Goal: Information Seeking & Learning: Learn about a topic

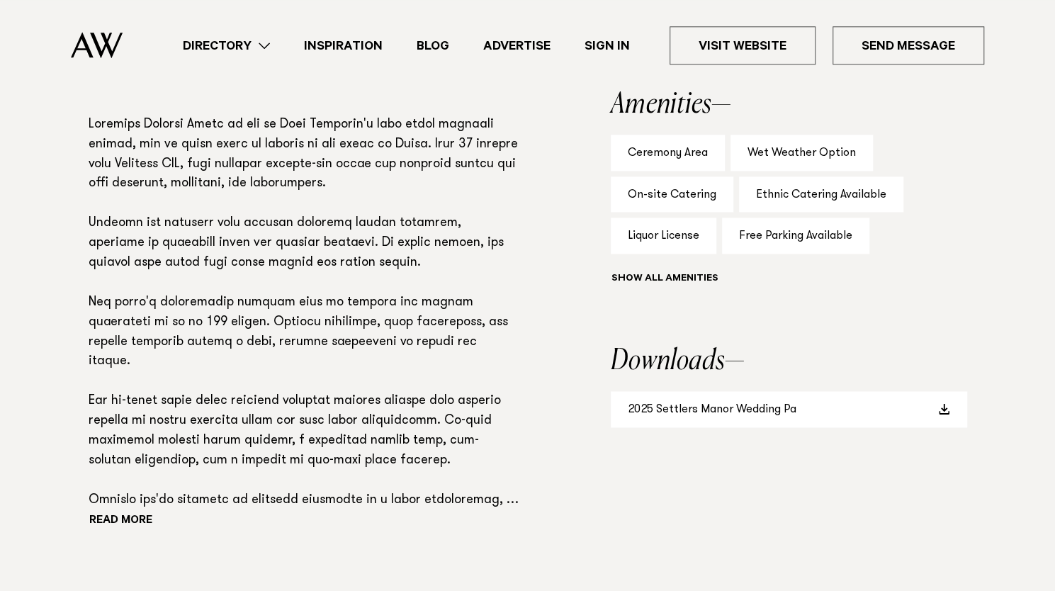
scroll to position [989, 0]
click at [718, 390] on link "2025 Settlers Manor Wedding Pa" at bounding box center [789, 408] width 356 height 36
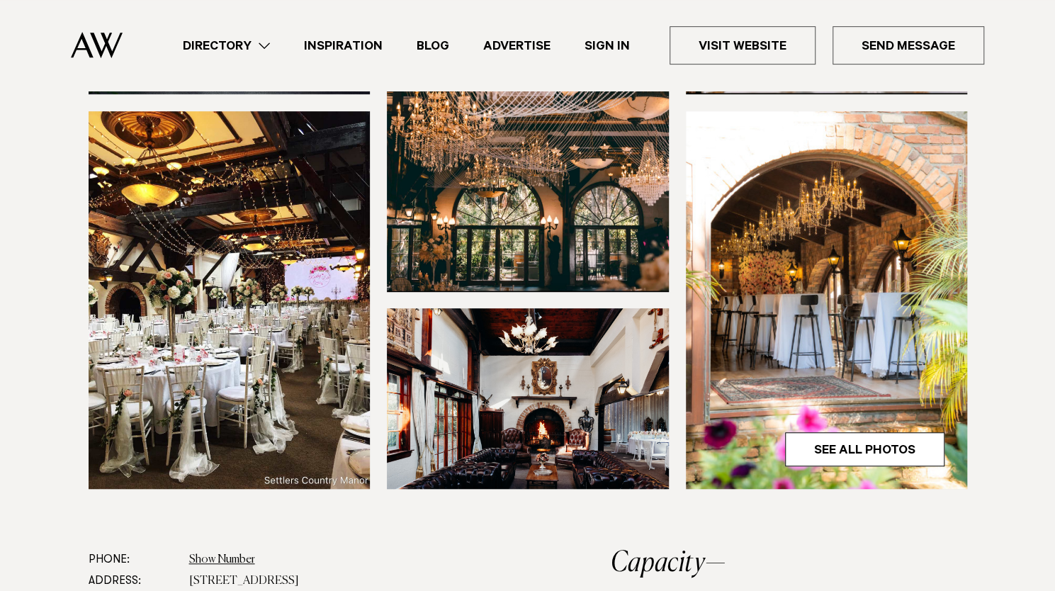
scroll to position [423, 0]
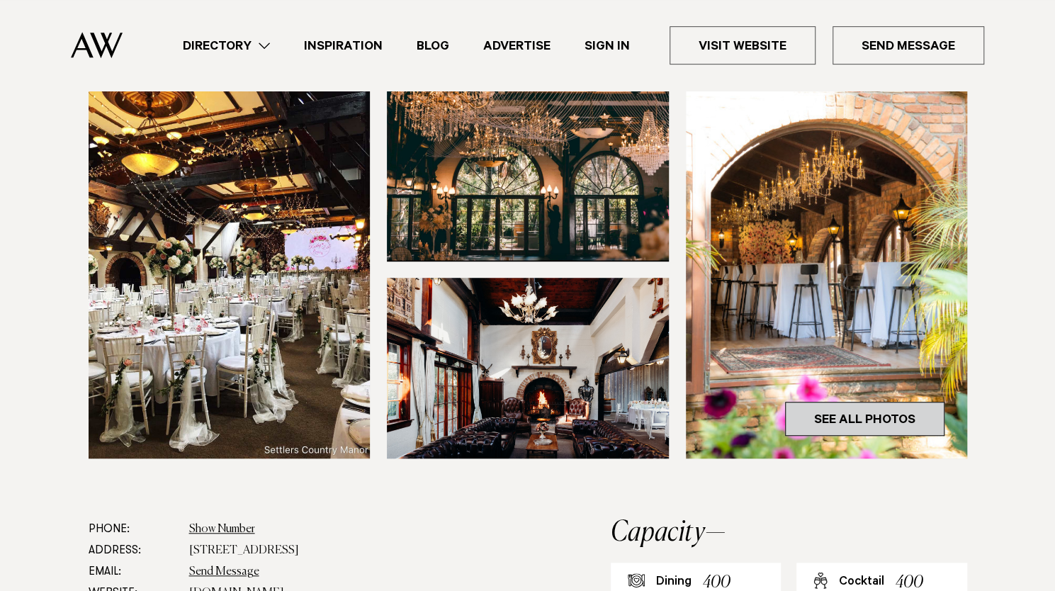
click at [895, 402] on link "See All Photos" at bounding box center [864, 419] width 159 height 34
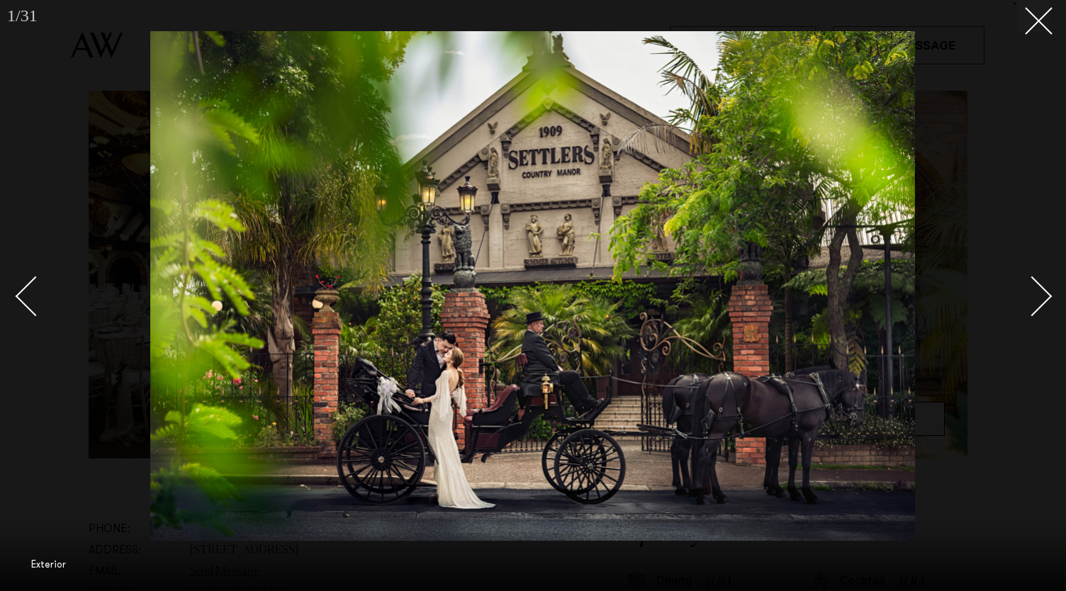
click at [1047, 287] on link at bounding box center [1024, 295] width 50 height 71
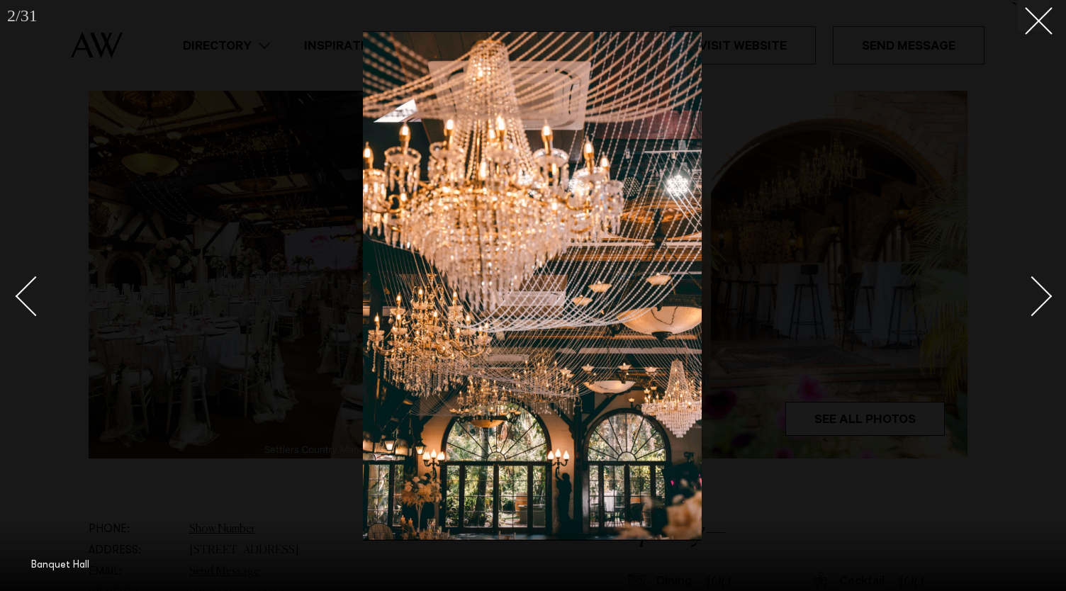
click at [1047, 287] on link at bounding box center [1024, 295] width 50 height 71
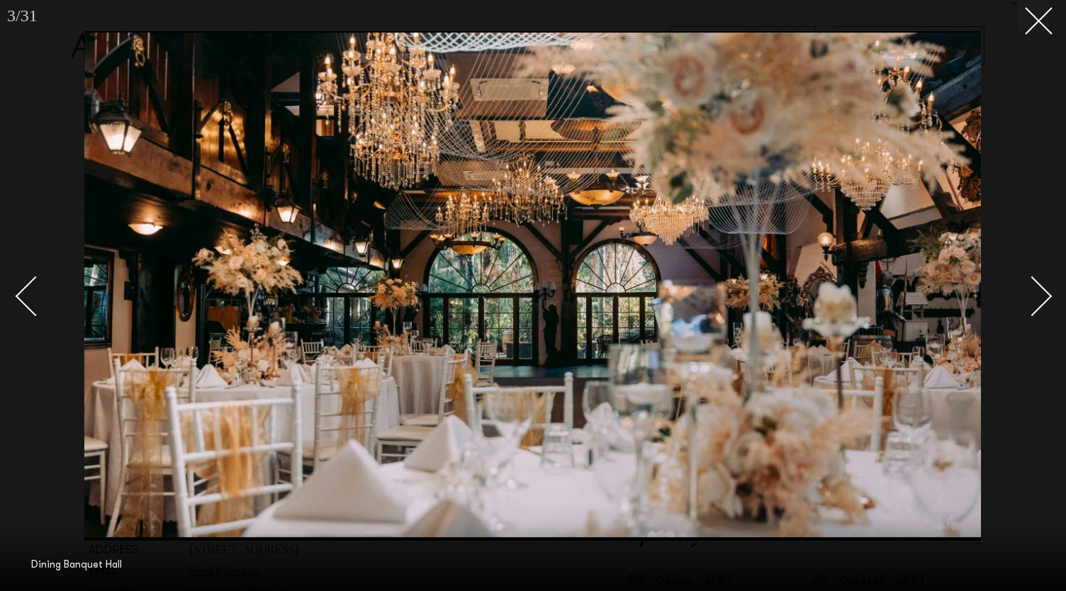
click at [1047, 287] on link at bounding box center [1024, 295] width 50 height 71
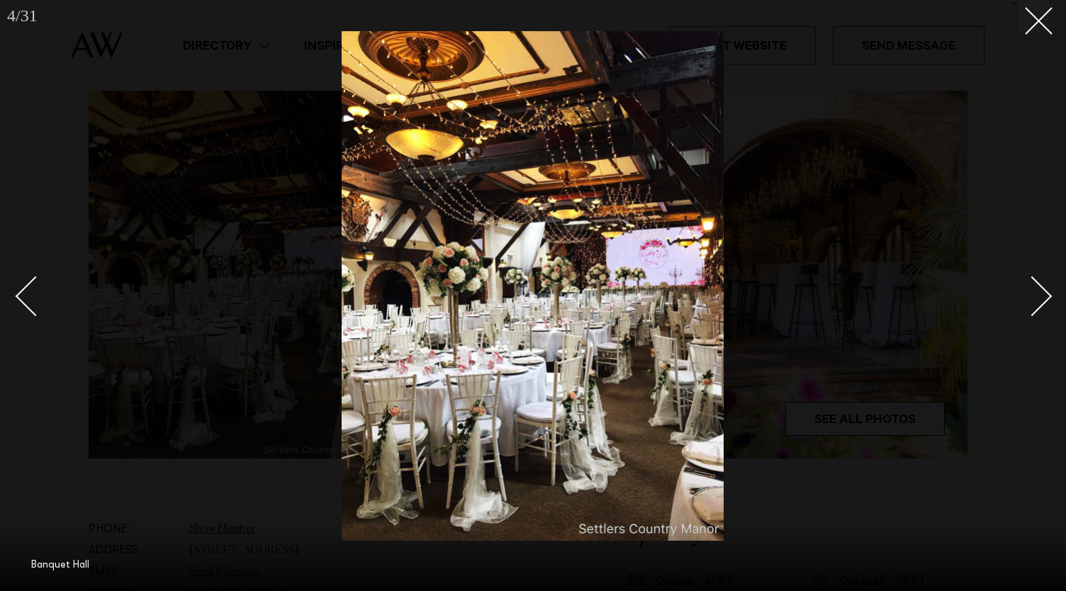
click at [1047, 287] on link at bounding box center [1024, 295] width 50 height 71
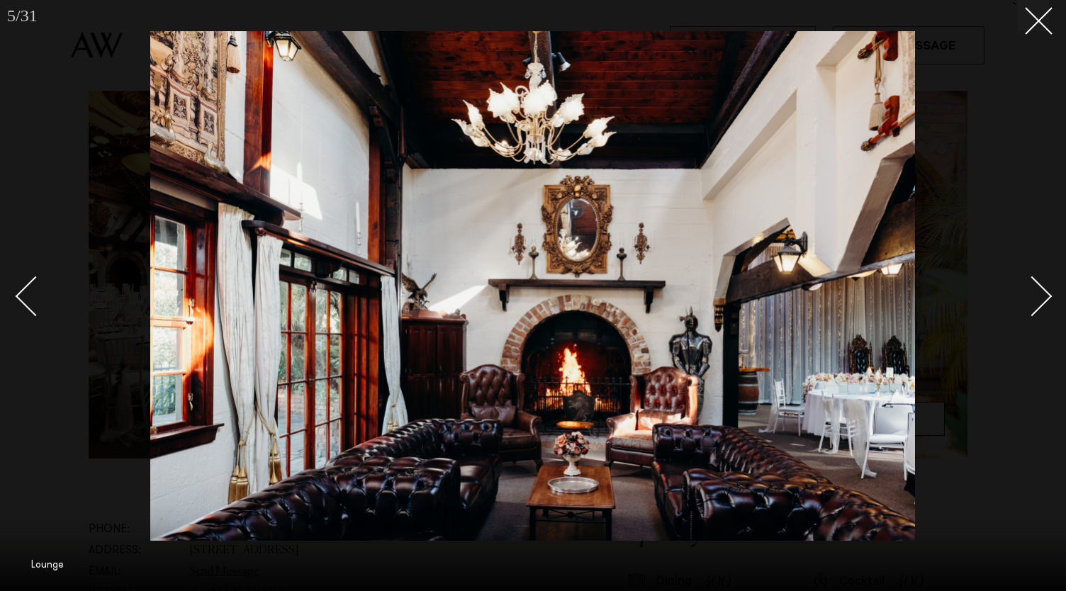
click at [1047, 287] on link at bounding box center [1024, 295] width 50 height 71
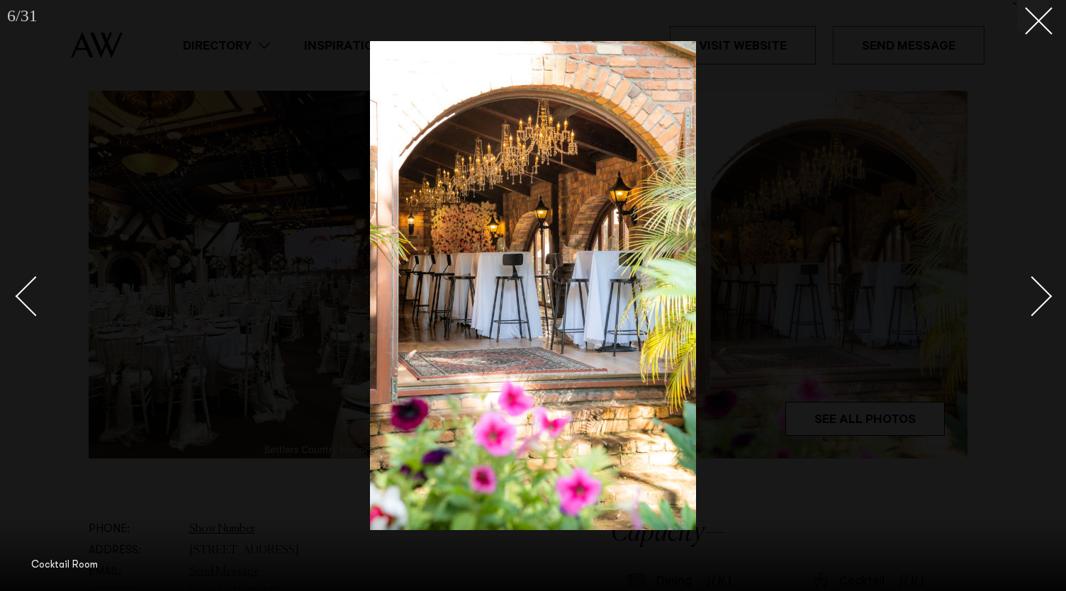
click at [1047, 287] on link at bounding box center [1024, 295] width 50 height 71
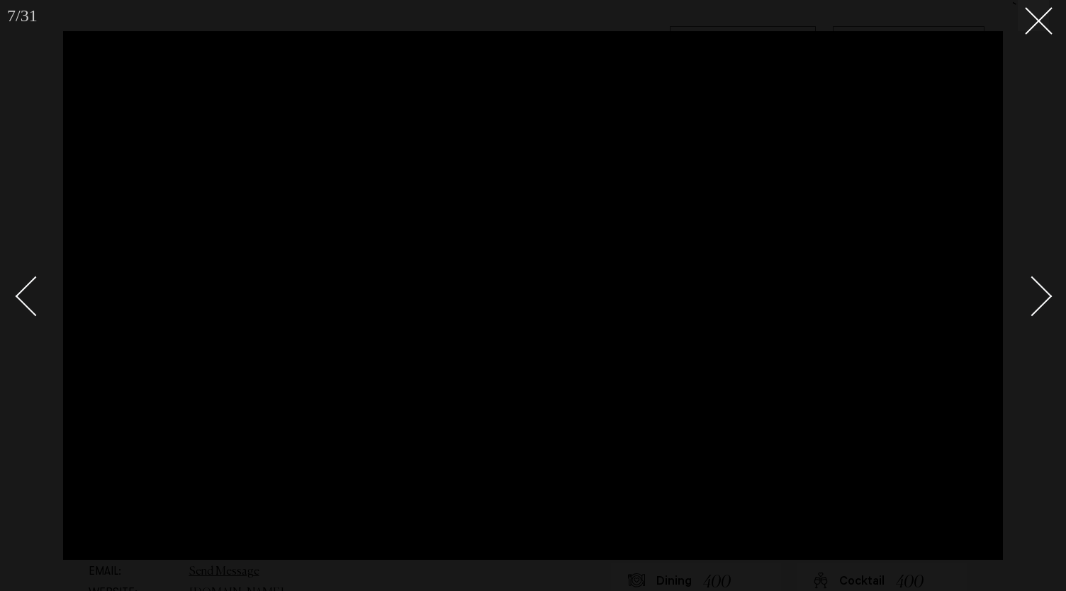
click at [1047, 287] on link at bounding box center [1024, 295] width 50 height 71
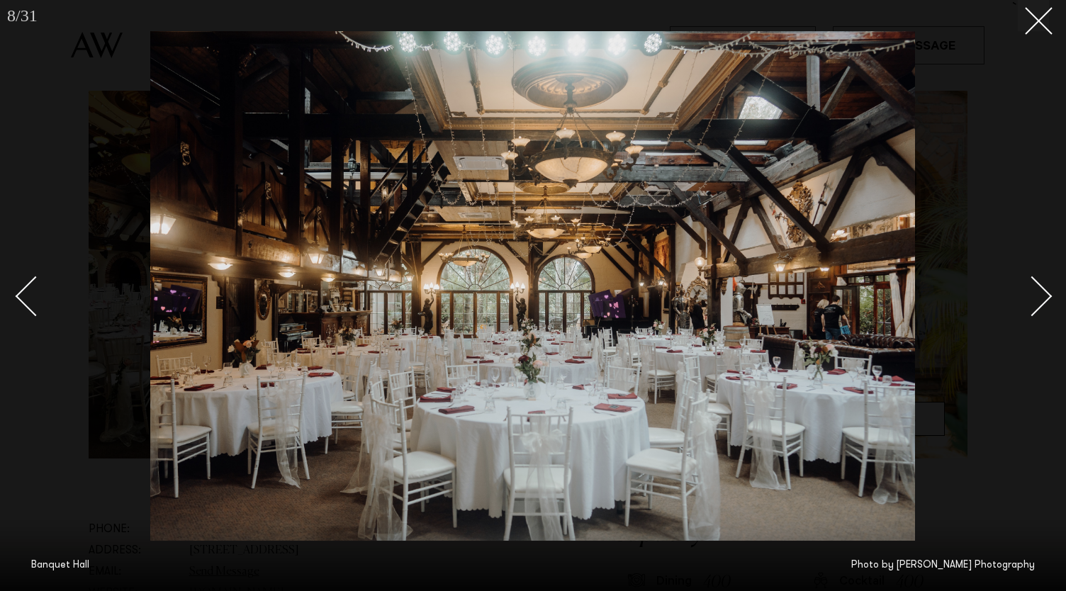
click at [1047, 287] on link at bounding box center [1024, 295] width 50 height 71
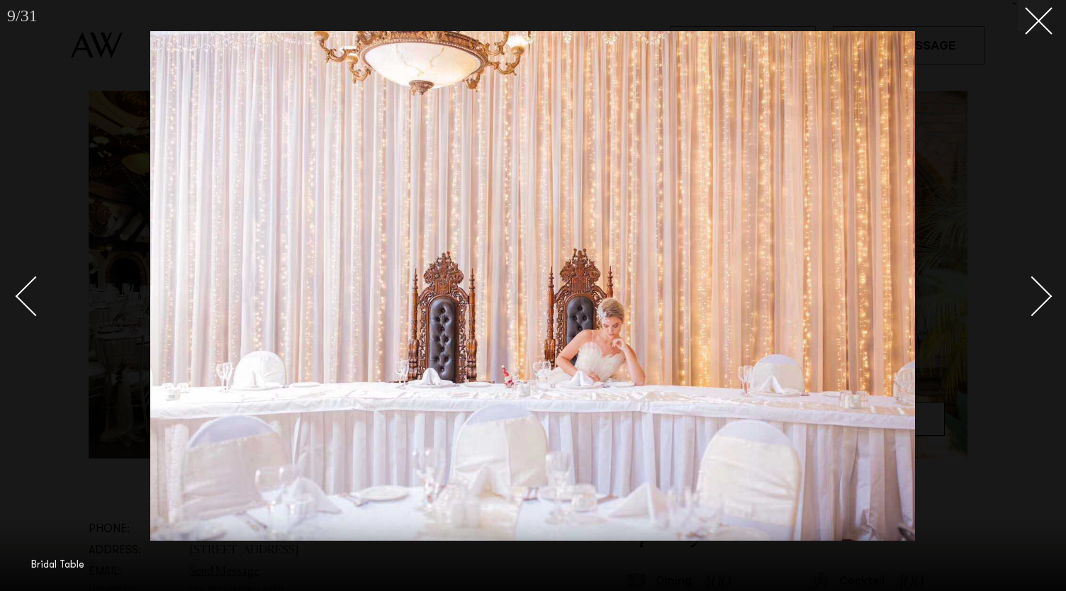
click at [1047, 287] on link at bounding box center [1024, 295] width 50 height 71
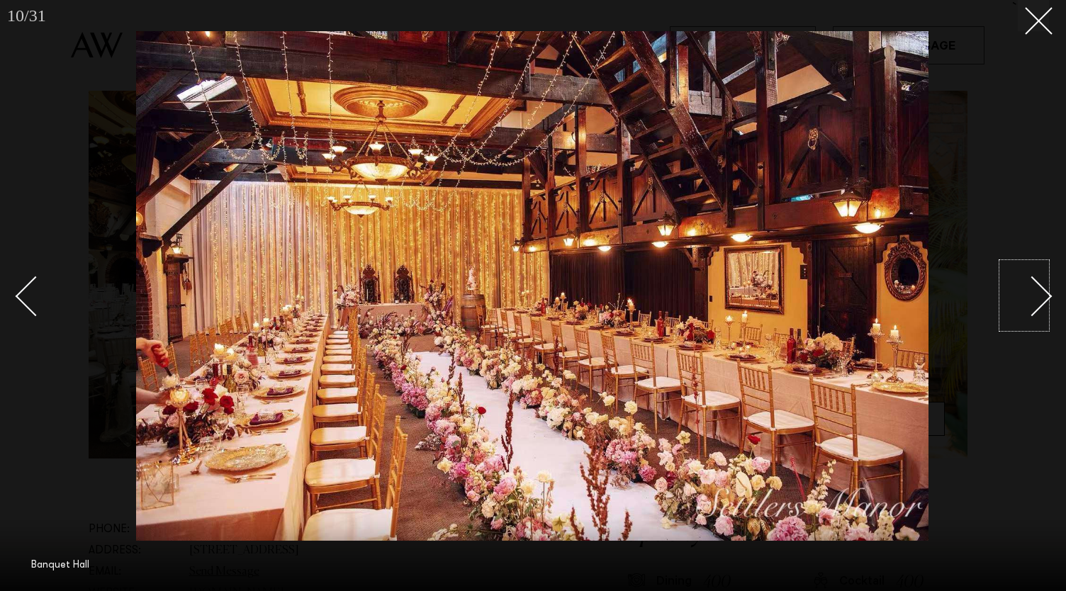
click at [1032, 149] on div at bounding box center [533, 295] width 1066 height 591
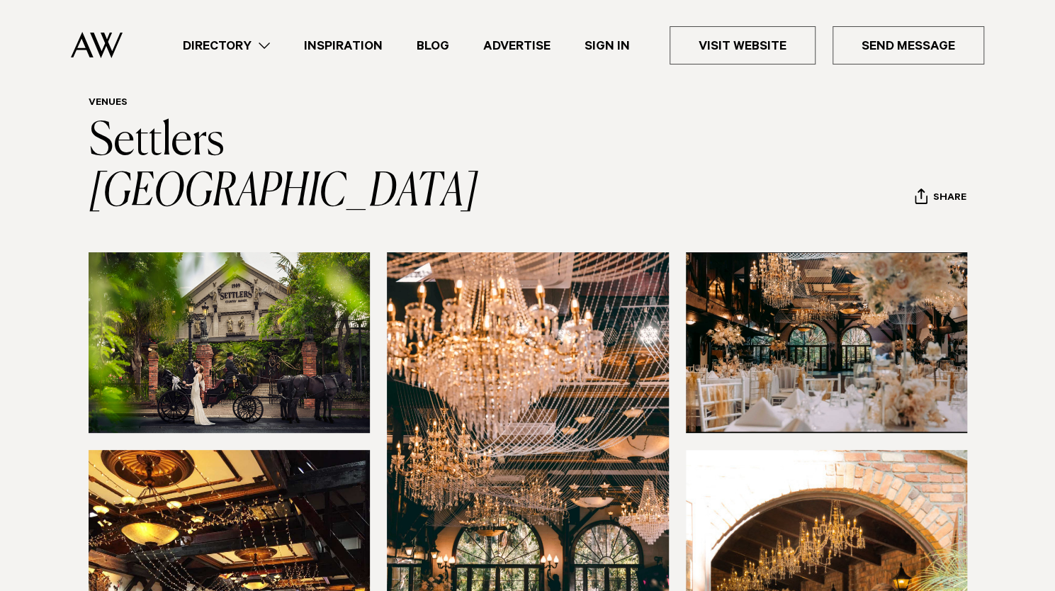
scroll to position [57, 0]
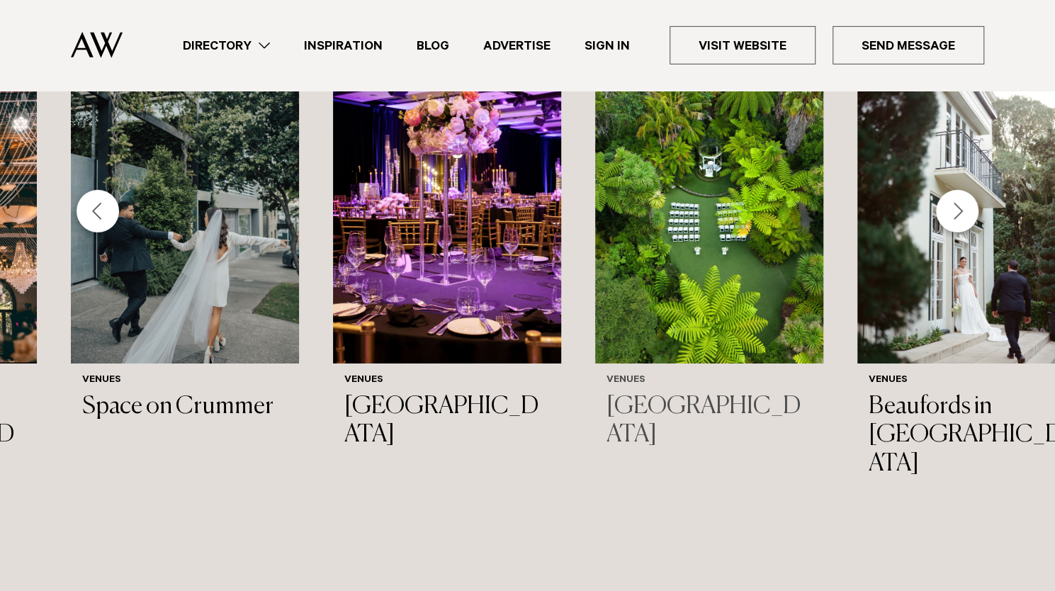
scroll to position [2633, 0]
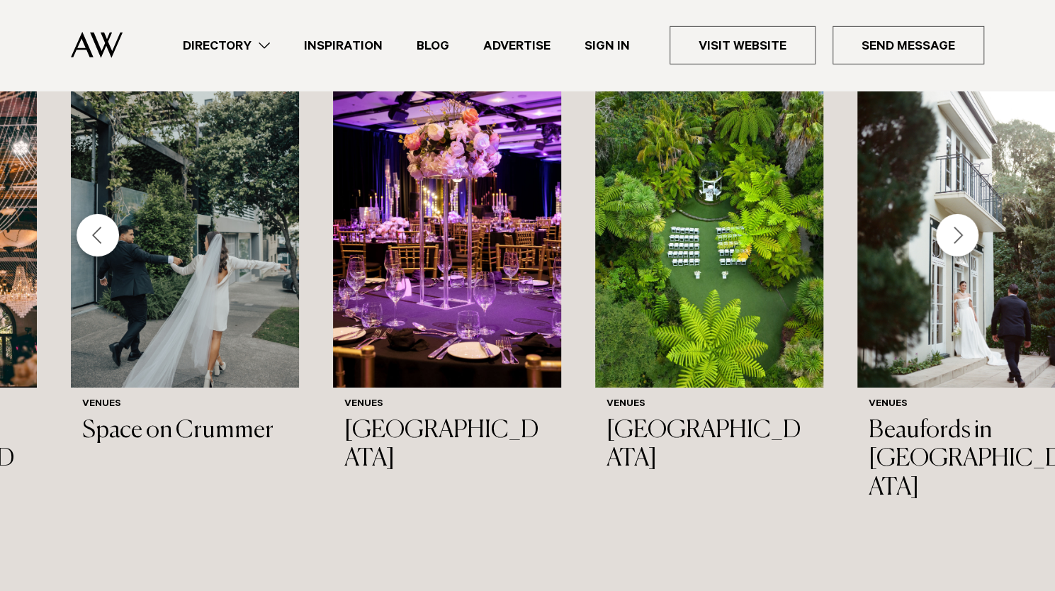
click at [954, 218] on div "Next slide" at bounding box center [957, 235] width 43 height 43
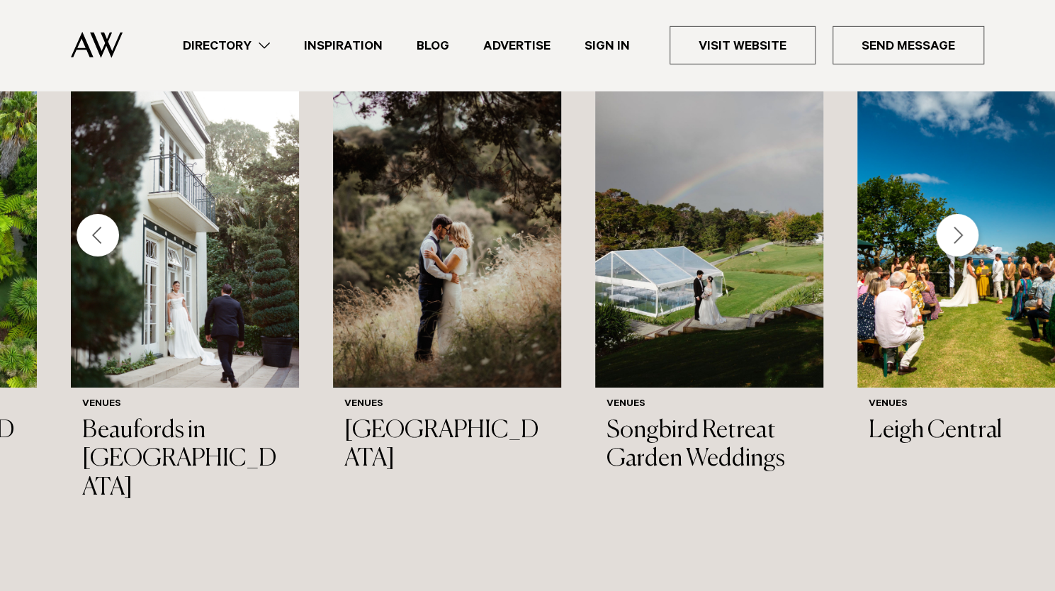
click at [954, 218] on div "Next slide" at bounding box center [957, 235] width 43 height 43
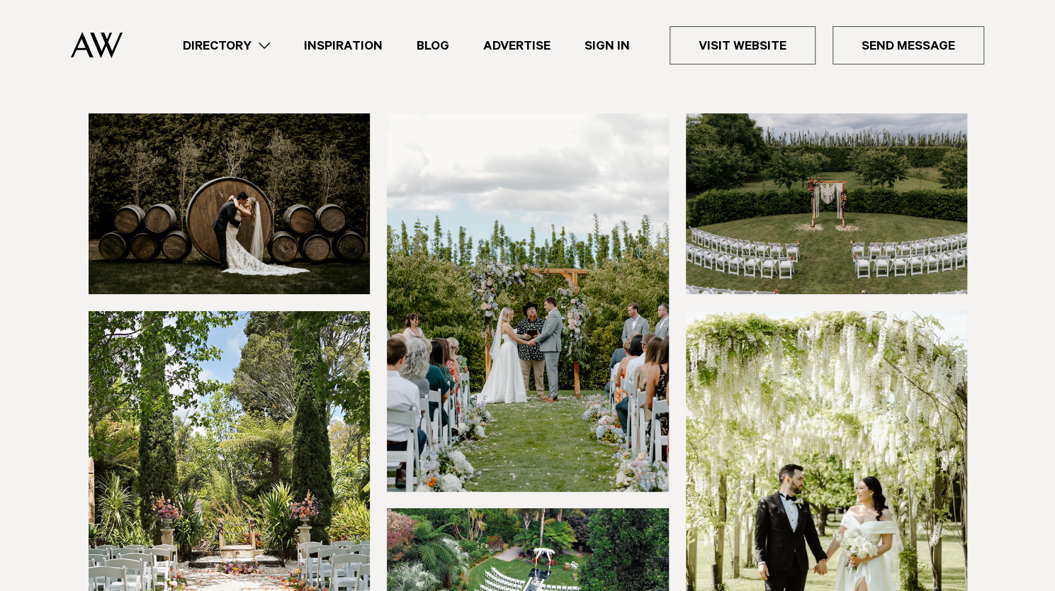
scroll to position [143, 0]
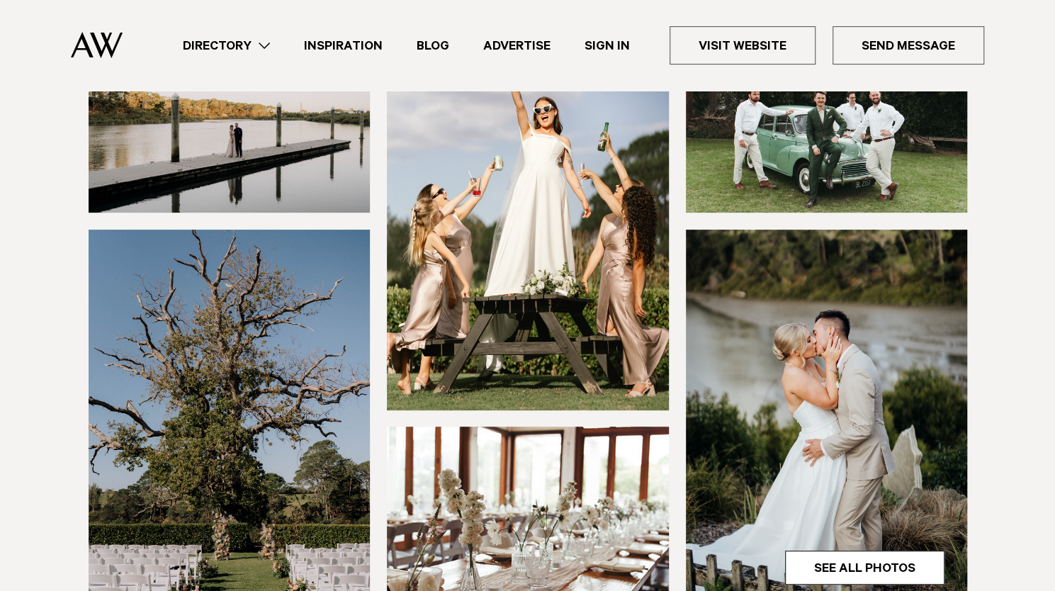
scroll to position [273, 0]
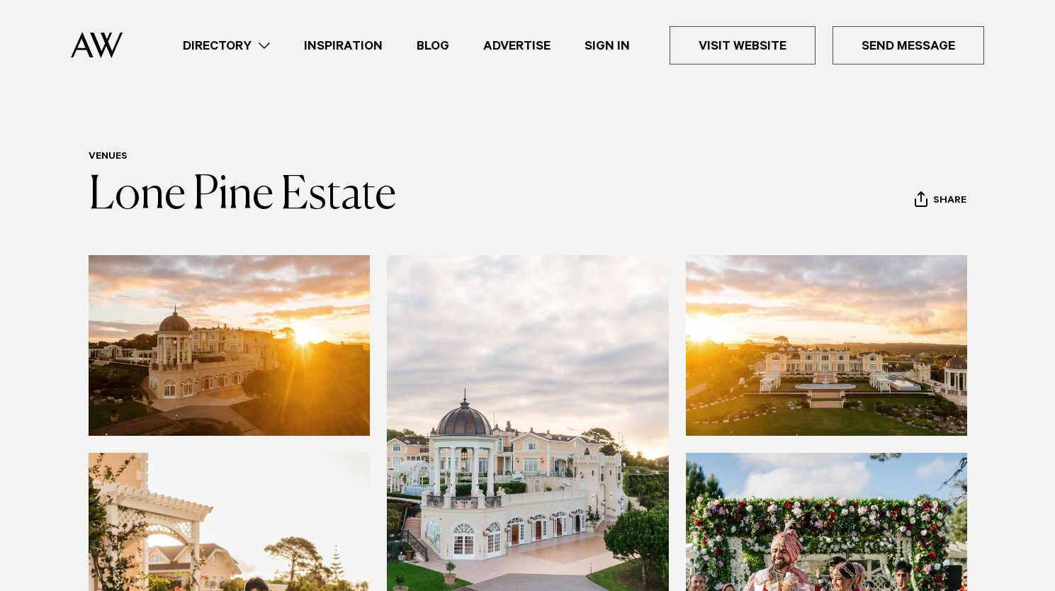
scroll to position [739, 0]
